Goal: Transaction & Acquisition: Purchase product/service

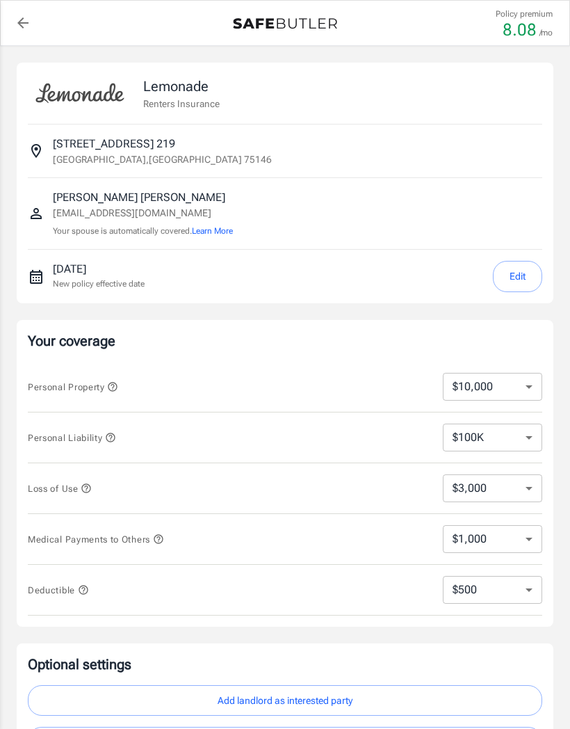
select select "500"
click at [533, 387] on select "$10,000 $15,000 $20,000 $25,000 $30,000 $40,000 $50,000 $100K $150K $200K $250K" at bounding box center [492, 387] width 99 height 28
select select "100000"
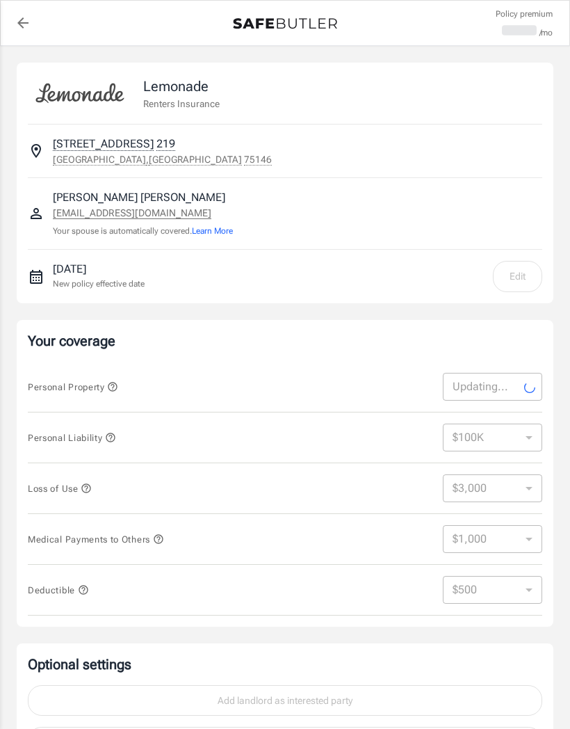
select select "100000"
select select "30000"
click at [529, 389] on select "$10,000 $15,000 $20,000 $25,000 $30,000 $40,000 $50,000 $100K $150K $200K $250K" at bounding box center [492, 387] width 99 height 28
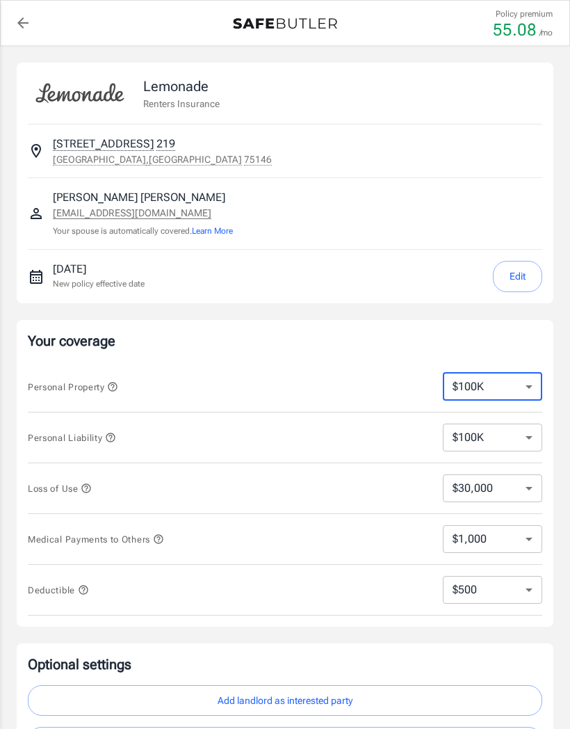
select select "10000"
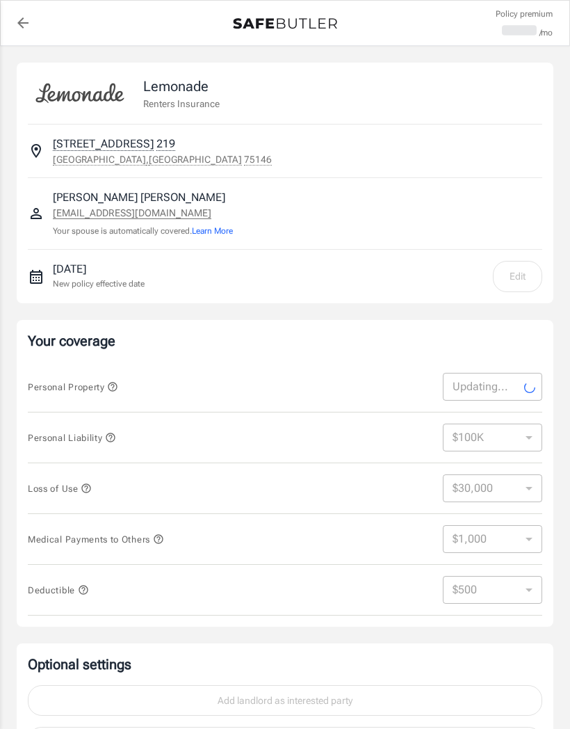
select select "10000"
select select "3000"
click at [538, 380] on select "$10,000 $15,000 $20,000 $25,000 $30,000 $40,000 $50,000 $100K $150K $200K $250K" at bounding box center [492, 387] width 99 height 28
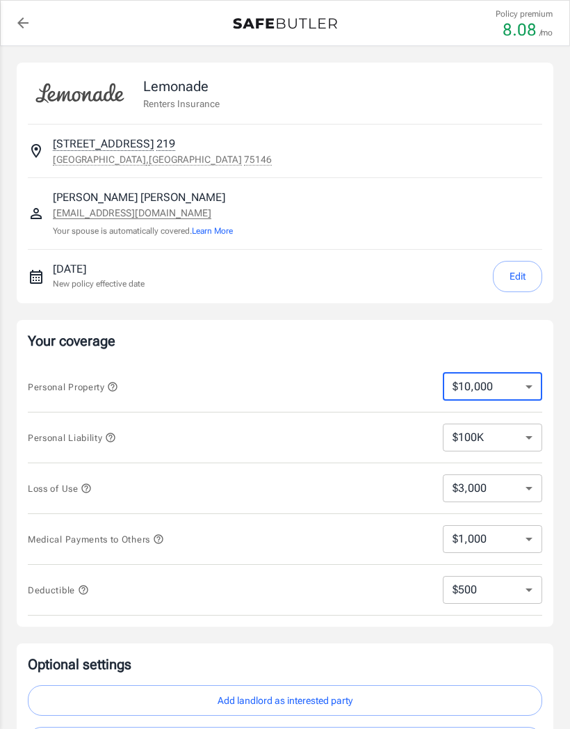
select select "100000"
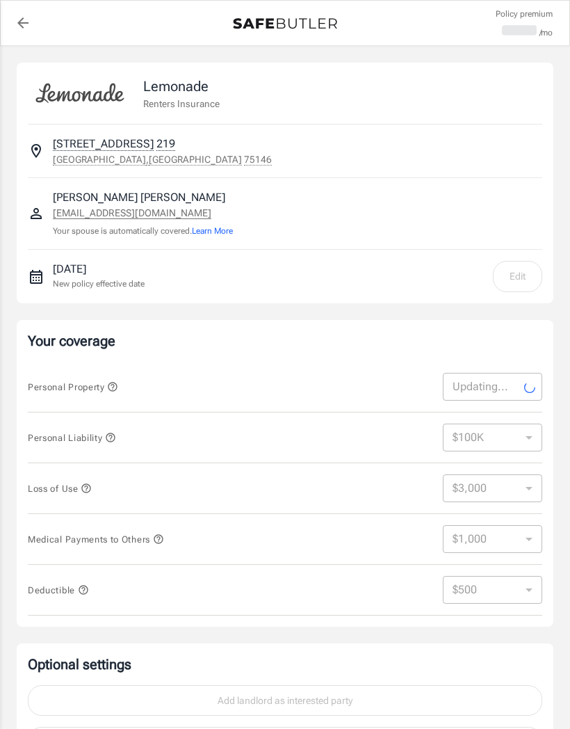
select select "100000"
select select "30000"
